Goal: Check status: Check status

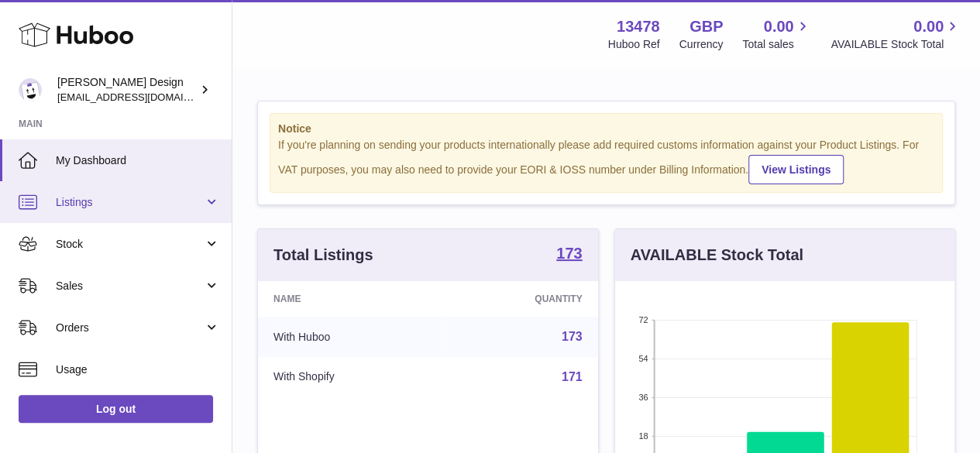
scroll to position [242, 339]
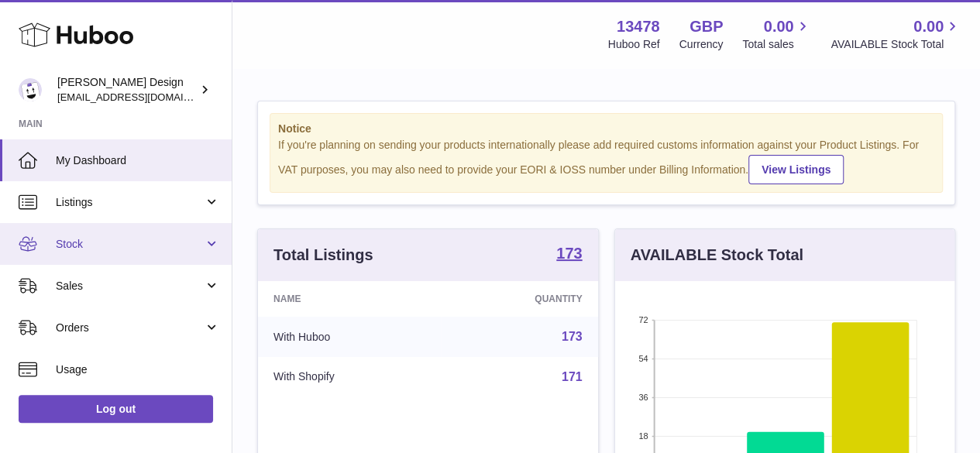
click at [76, 247] on span "Stock" at bounding box center [130, 244] width 148 height 15
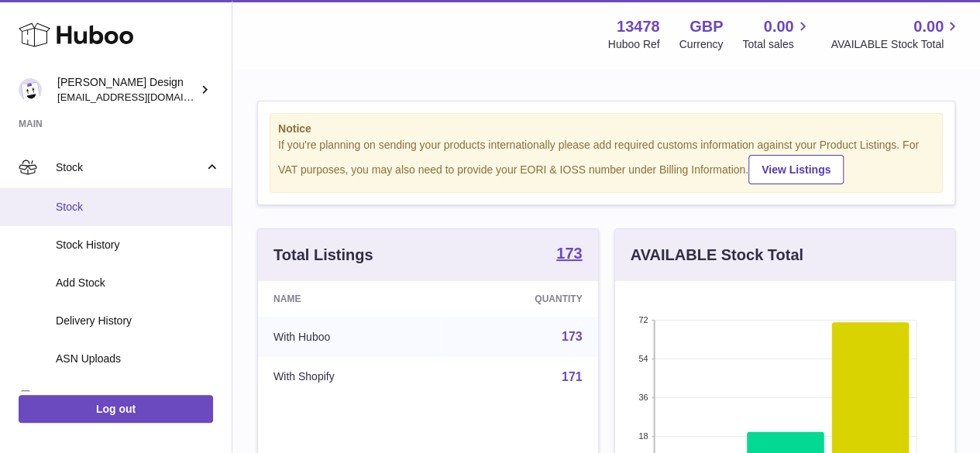
scroll to position [155, 0]
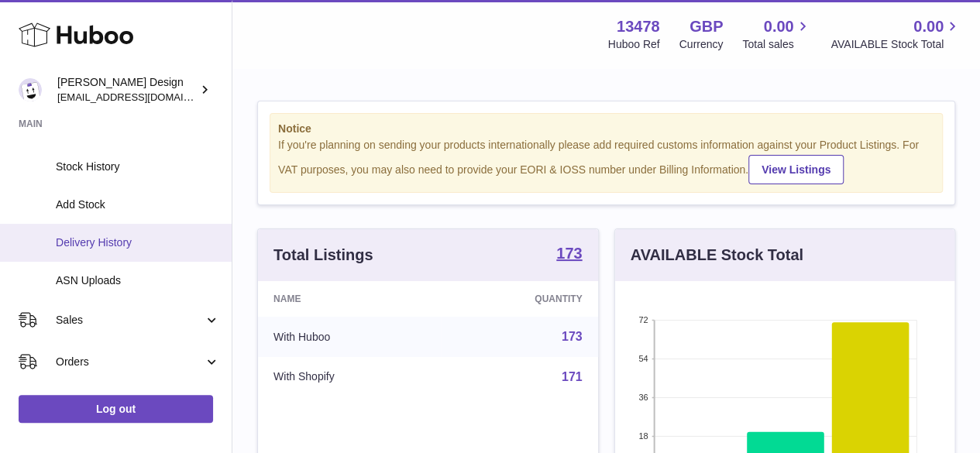
click at [102, 236] on span "Delivery History" at bounding box center [138, 242] width 164 height 15
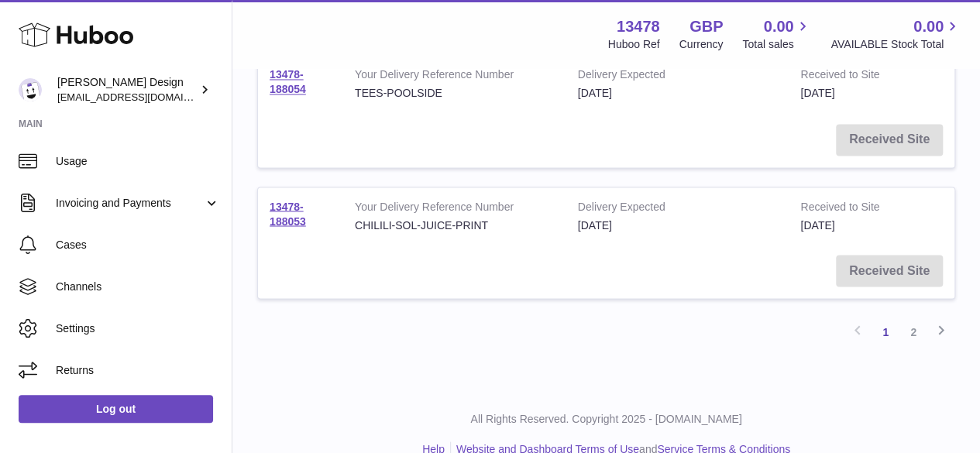
scroll to position [1299, 0]
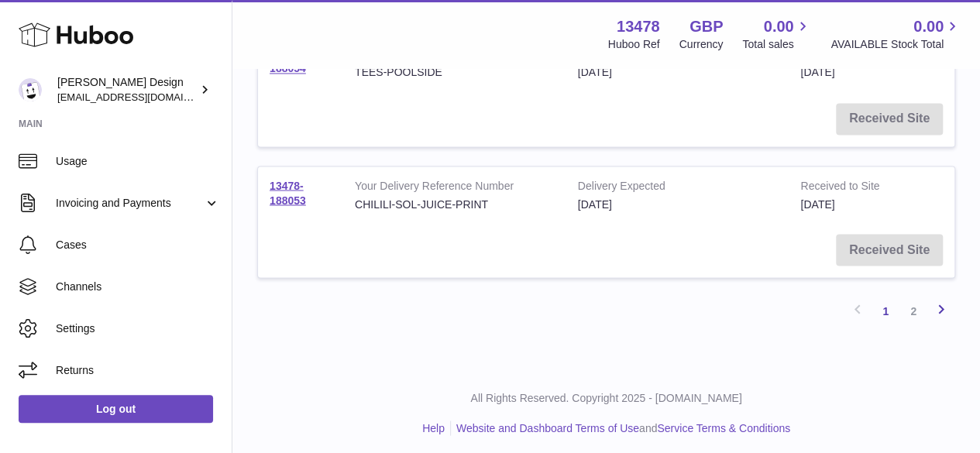
click at [940, 303] on icon at bounding box center [941, 308] width 19 height 19
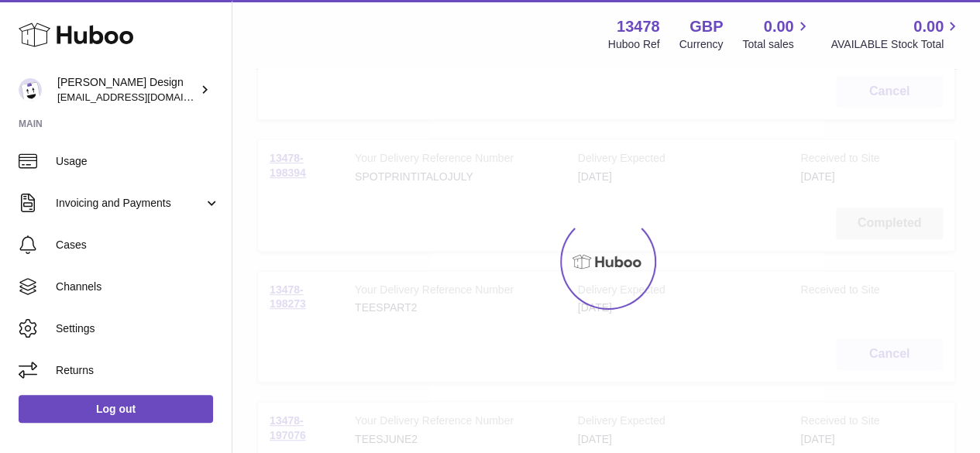
scroll to position [70, 0]
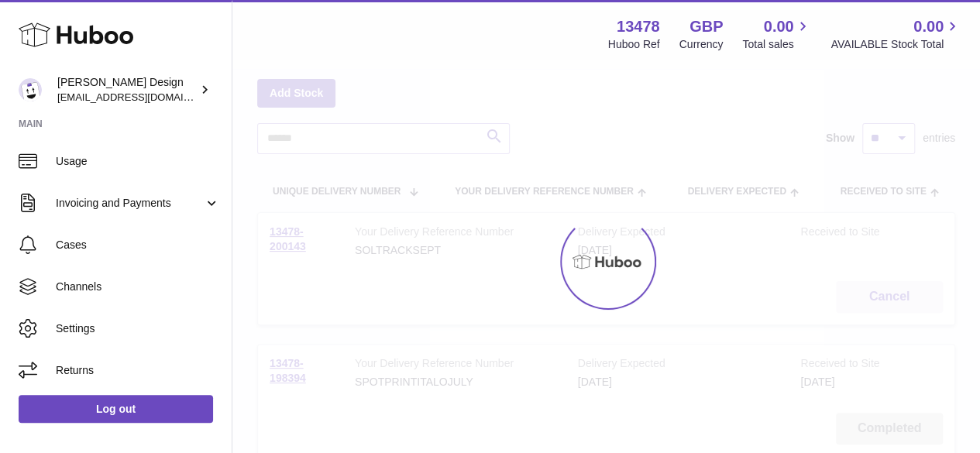
click at [939, 303] on div at bounding box center [605, 261] width 747 height 383
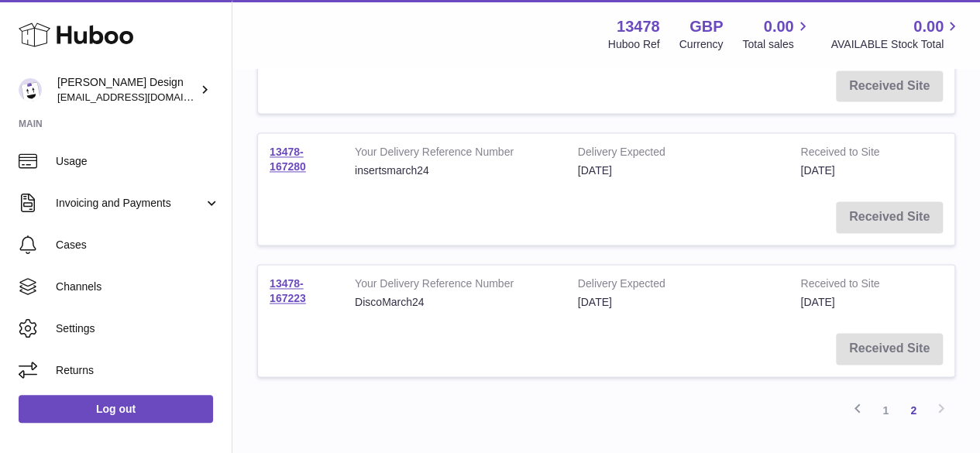
scroll to position [1076, 0]
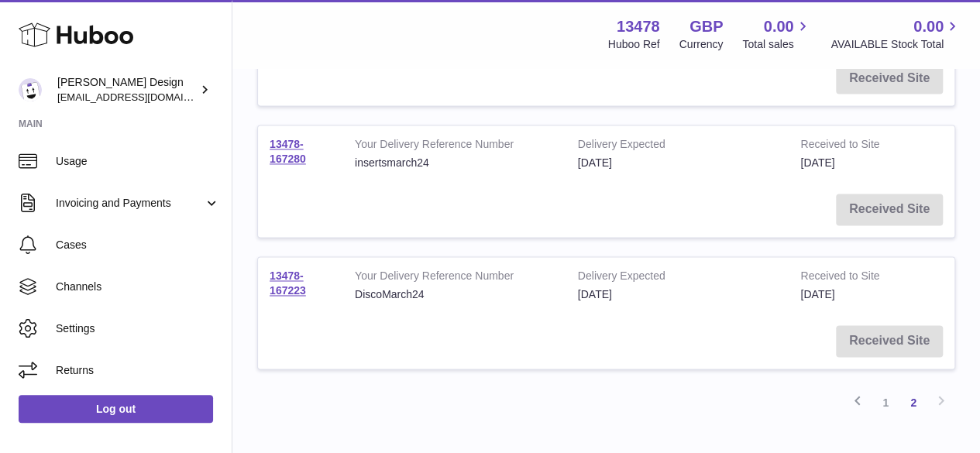
click at [943, 394] on div "Previous 1 2 Next" at bounding box center [606, 402] width 698 height 28
click at [937, 394] on div "Previous 1 2 Next" at bounding box center [606, 402] width 698 height 28
click at [862, 400] on icon at bounding box center [857, 399] width 19 height 19
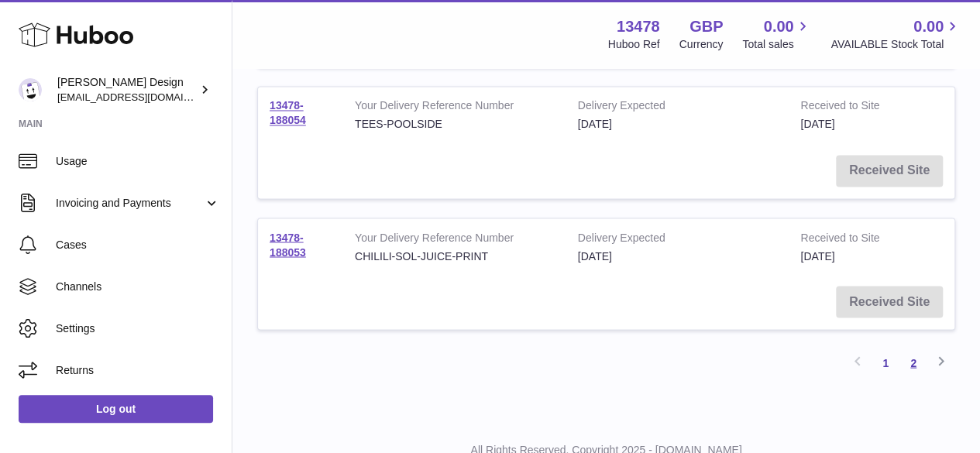
scroll to position [1299, 0]
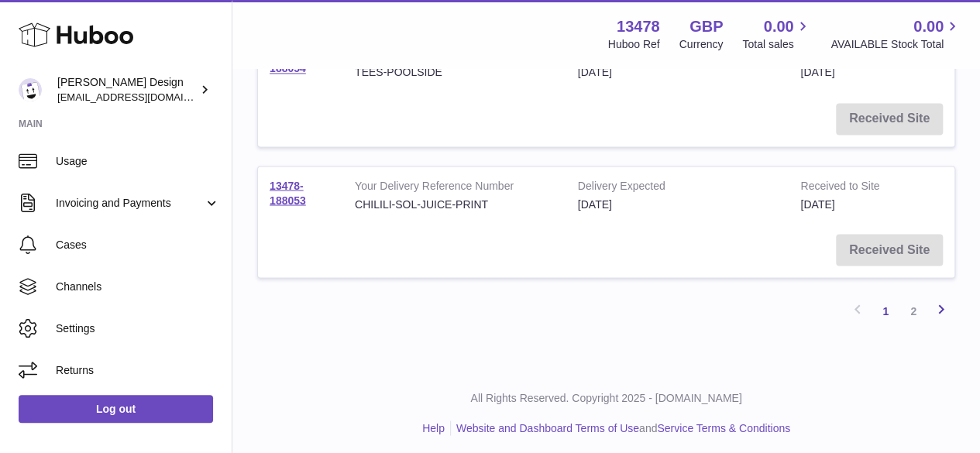
click at [940, 301] on icon at bounding box center [941, 308] width 19 height 19
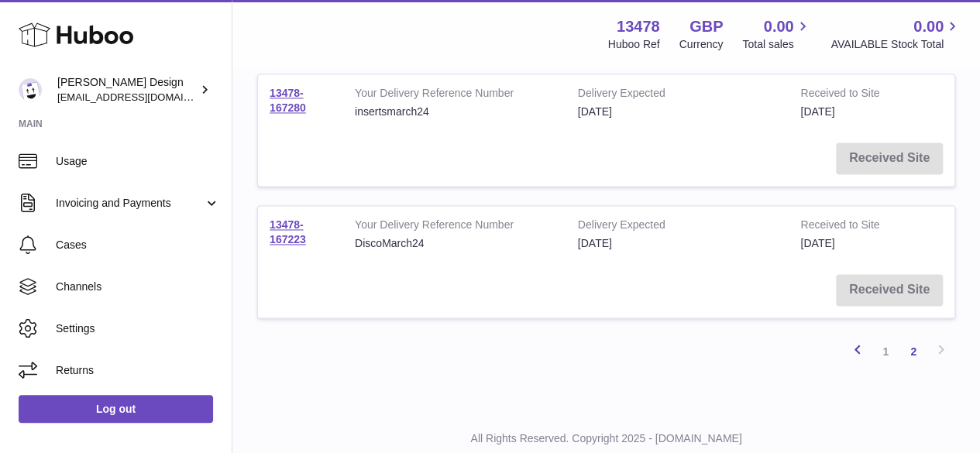
scroll to position [1168, 0]
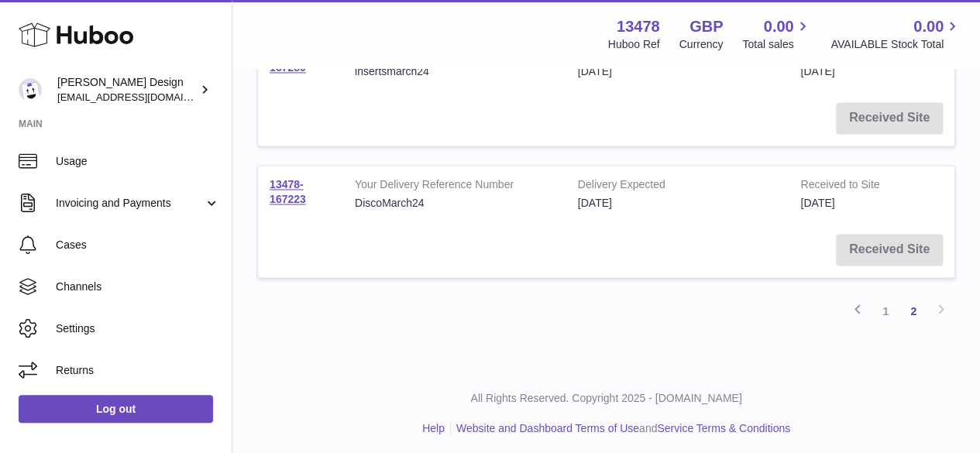
click at [943, 301] on div "Previous 1 2 Next" at bounding box center [606, 311] width 698 height 28
